Goal: Task Accomplishment & Management: Use online tool/utility

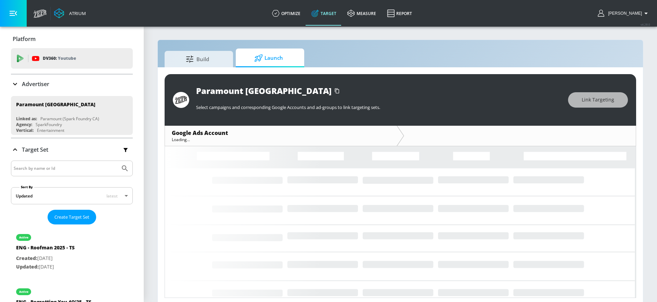
scroll to position [3, 0]
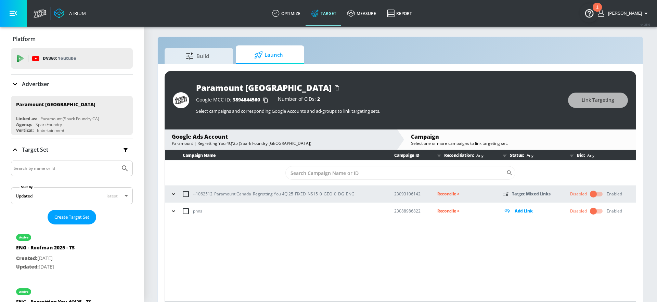
click at [294, 193] on p "--1062512_Paramount Canada_Regretting You 4Q'25_FIXED_NS15_0_GEO_0_DG_ENG" at bounding box center [273, 193] width 161 height 7
click at [446, 196] on p "Reconcile >" at bounding box center [464, 194] width 55 height 8
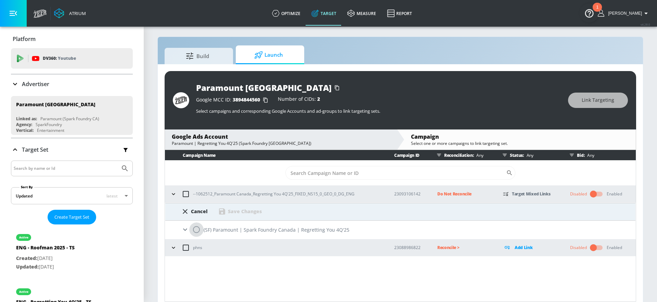
click at [195, 230] on input "radio" at bounding box center [196, 230] width 14 height 14
radio input "true"
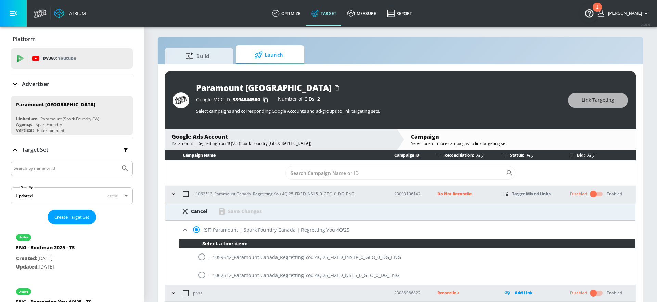
click at [197, 277] on input "radio" at bounding box center [202, 275] width 14 height 14
radio input "true"
click at [229, 210] on div "Save Changes" at bounding box center [245, 211] width 34 height 6
